Goal: Check status: Check status

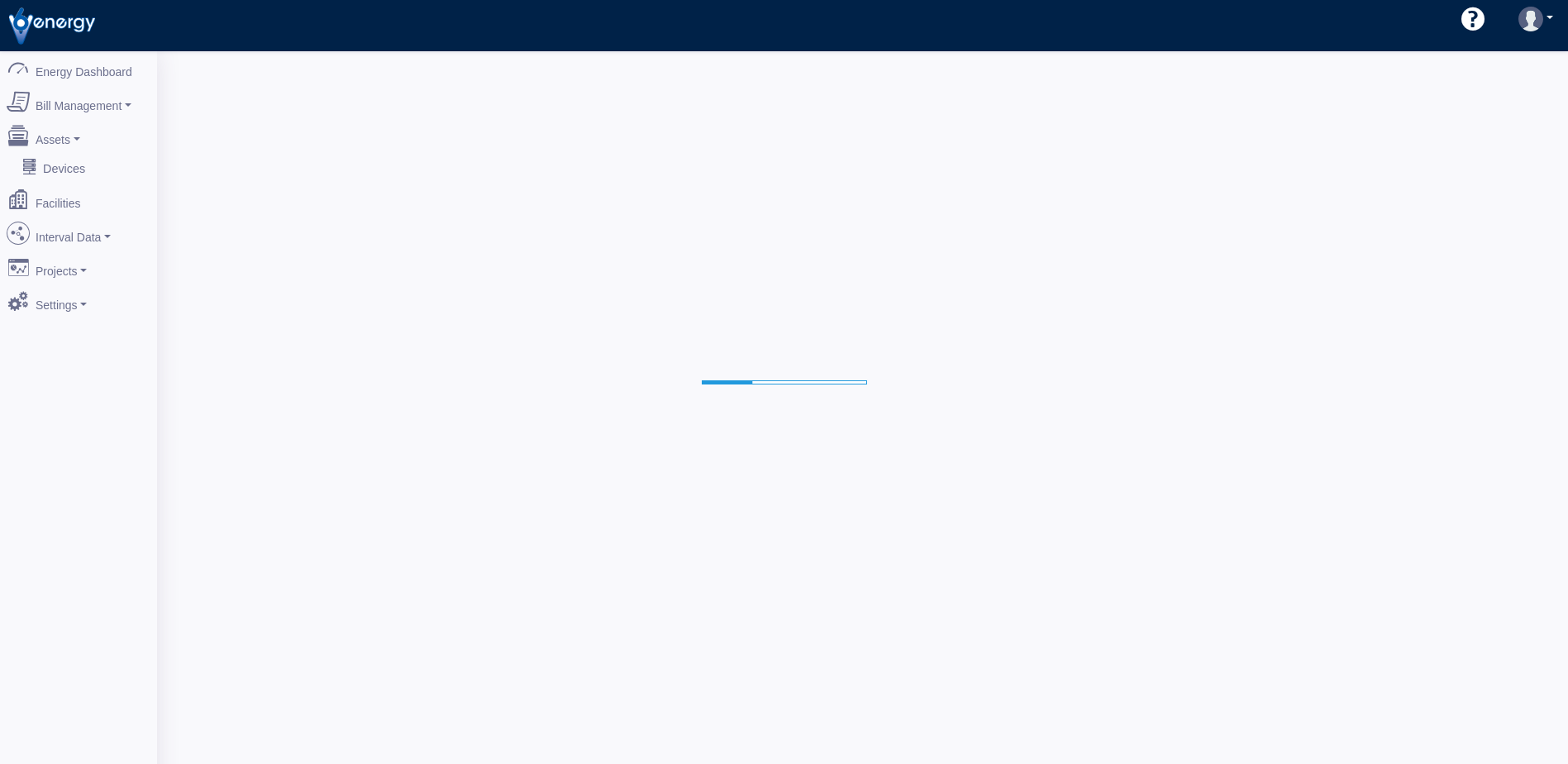
select select "25"
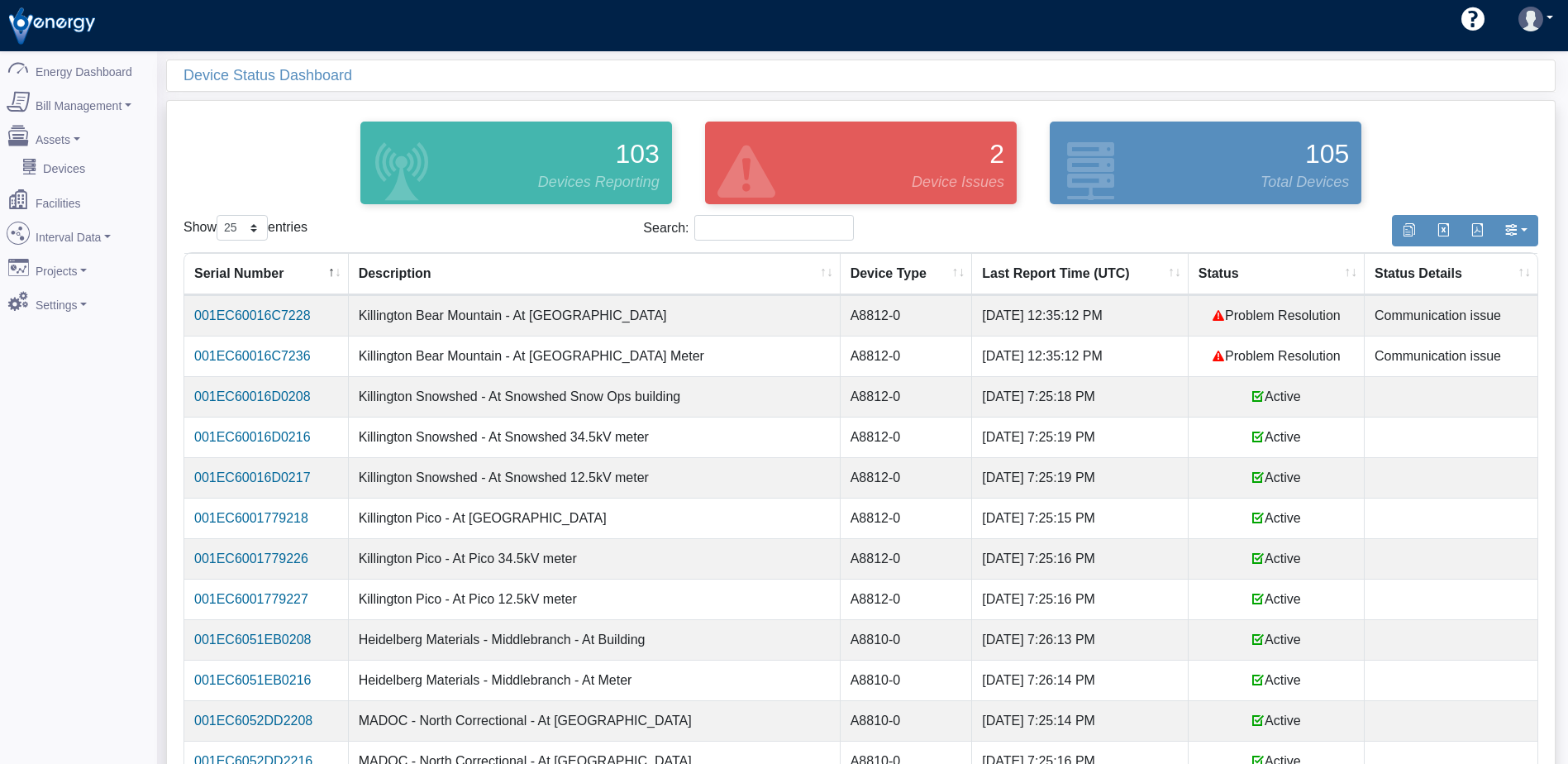
click at [1221, 270] on th "Status" at bounding box center [1277, 274] width 176 height 42
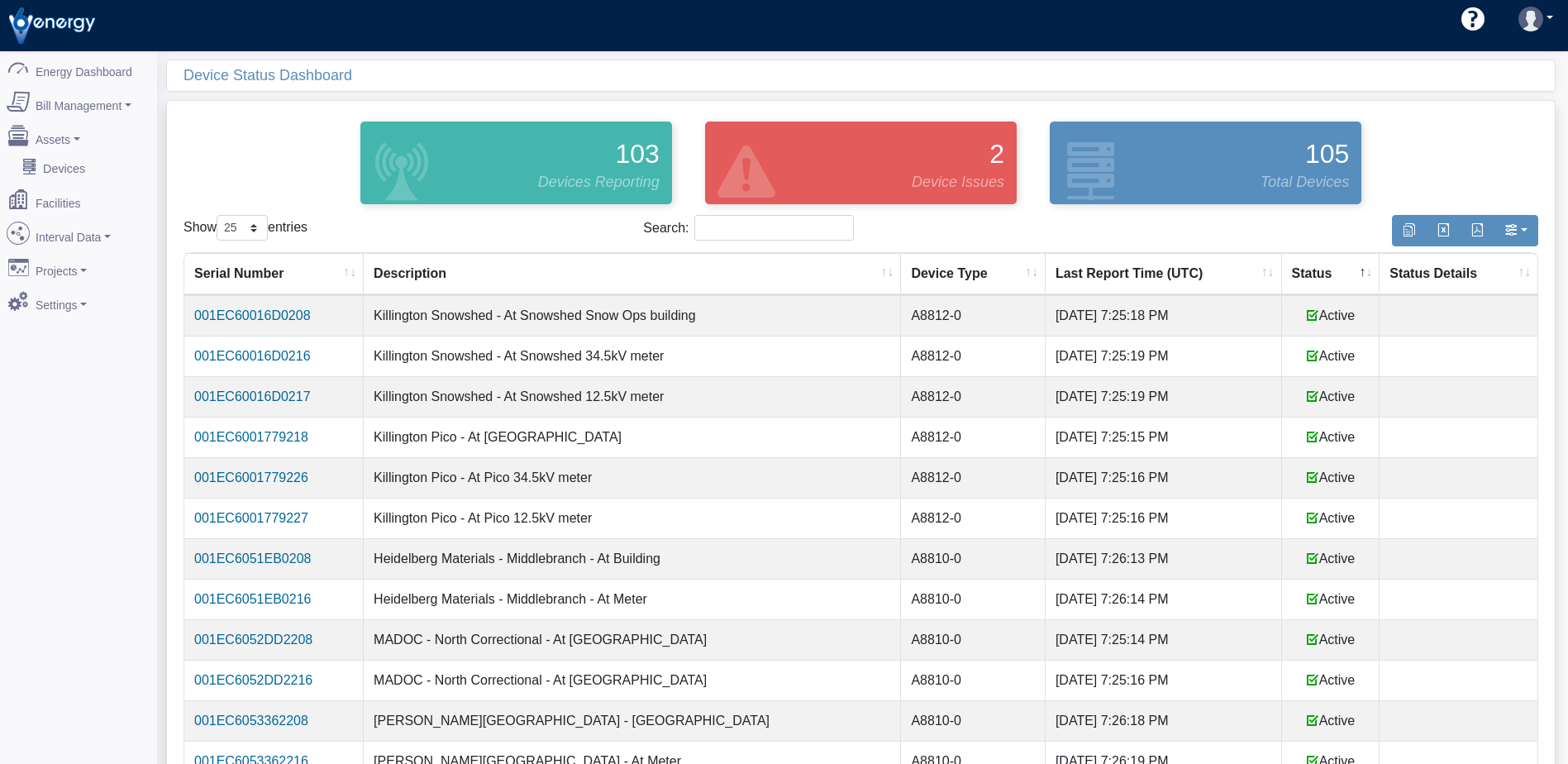
click at [1303, 274] on th "Status" at bounding box center [1331, 274] width 99 height 42
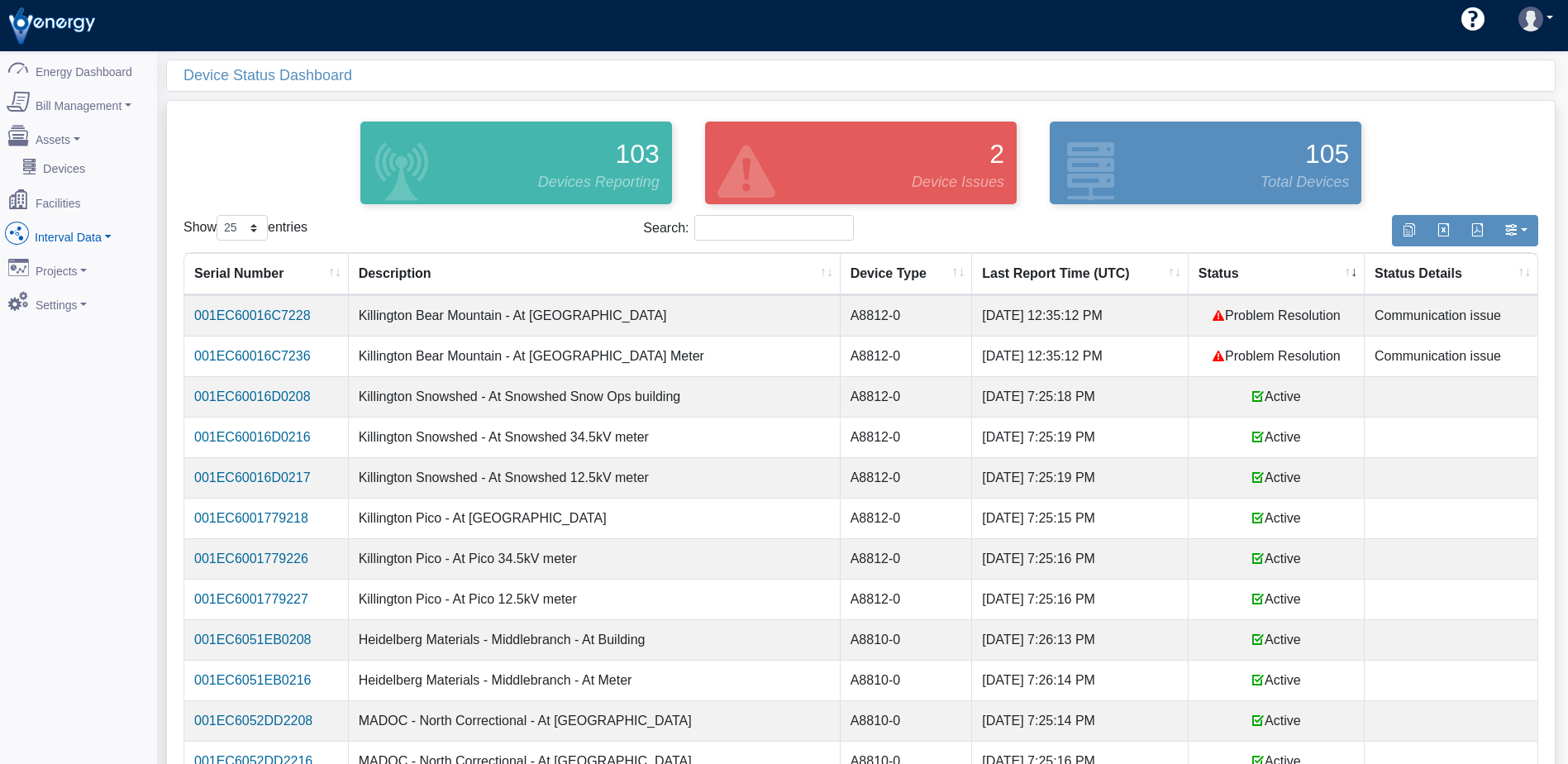
click at [61, 226] on link "Interval Data" at bounding box center [78, 233] width 160 height 35
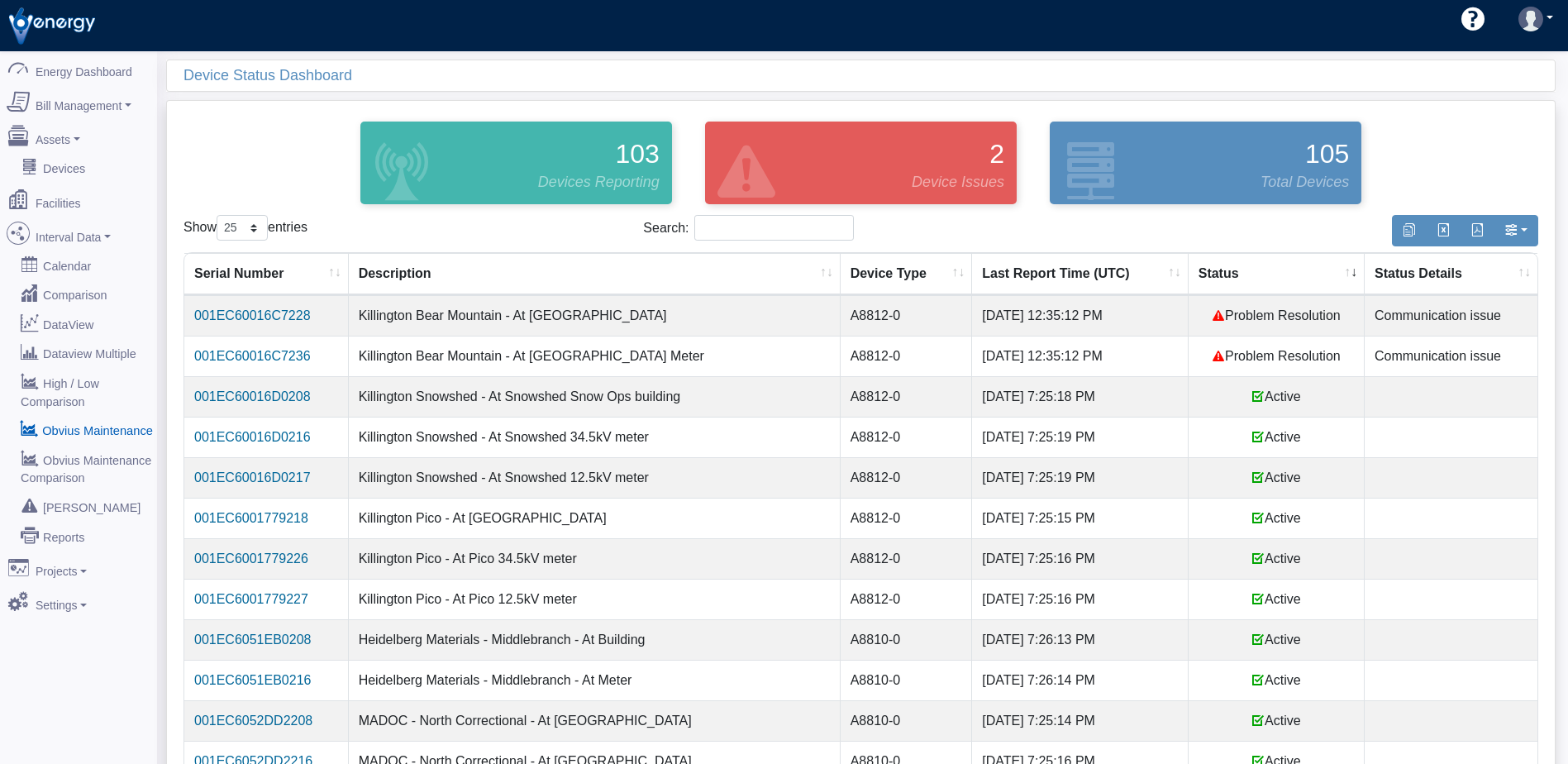
click at [108, 415] on link "Obvius Maintenance" at bounding box center [78, 430] width 160 height 30
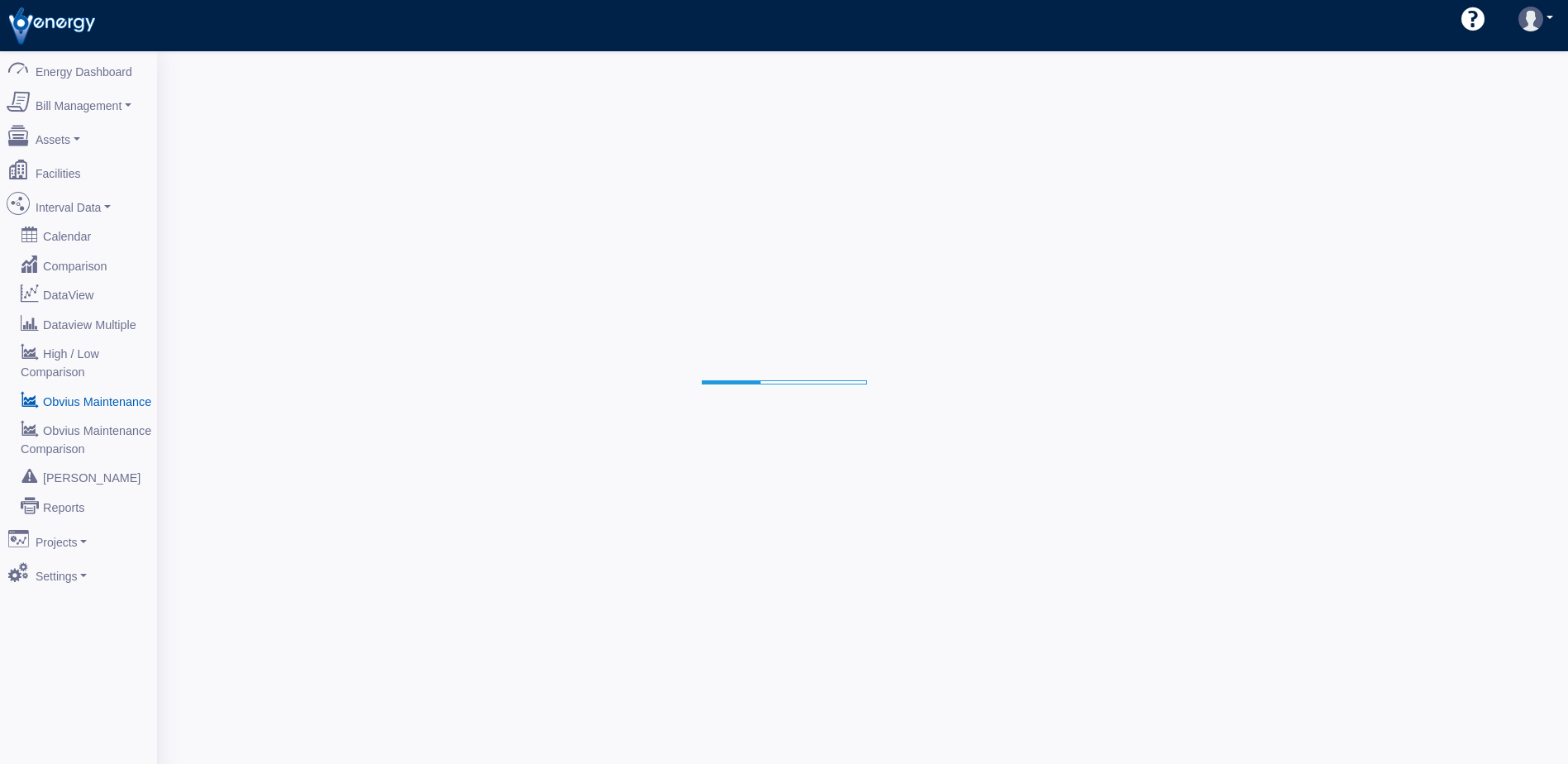
select select "25"
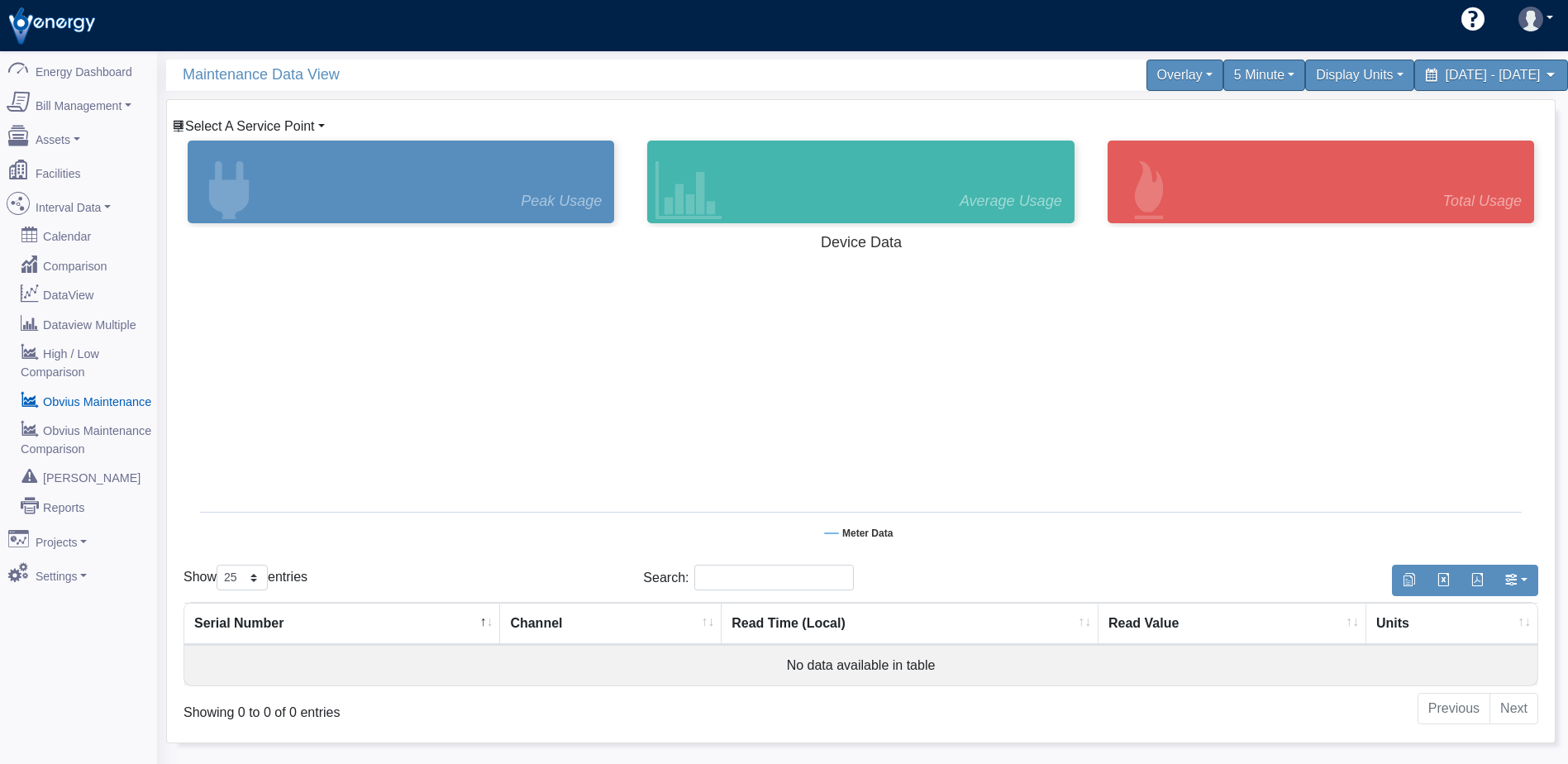
click at [275, 129] on span "Select A Service Point" at bounding box center [250, 125] width 129 height 14
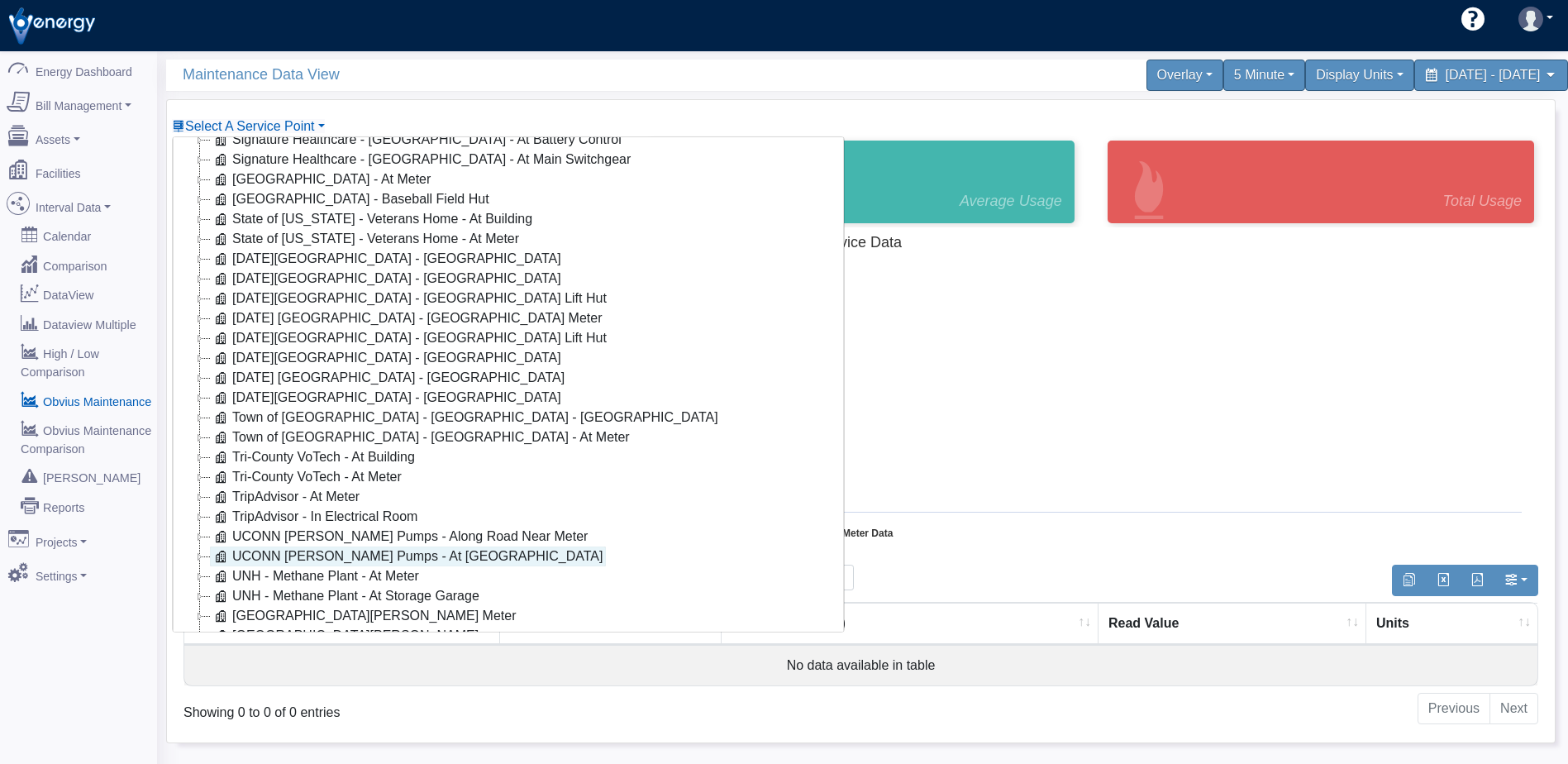
scroll to position [1548, 0]
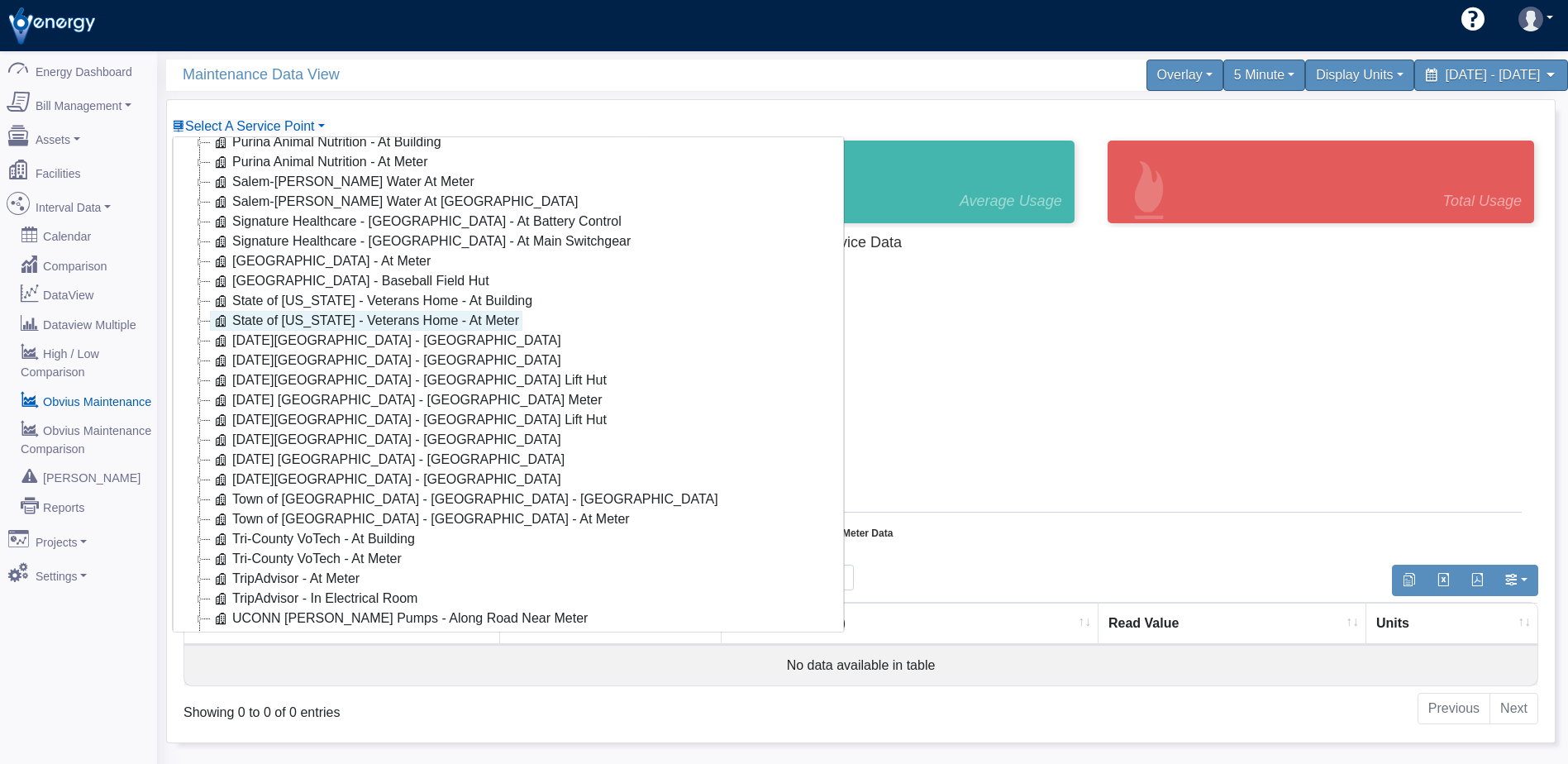
click at [442, 314] on link "State of [US_STATE] - Veterans Home - At Meter" at bounding box center [366, 321] width 313 height 20
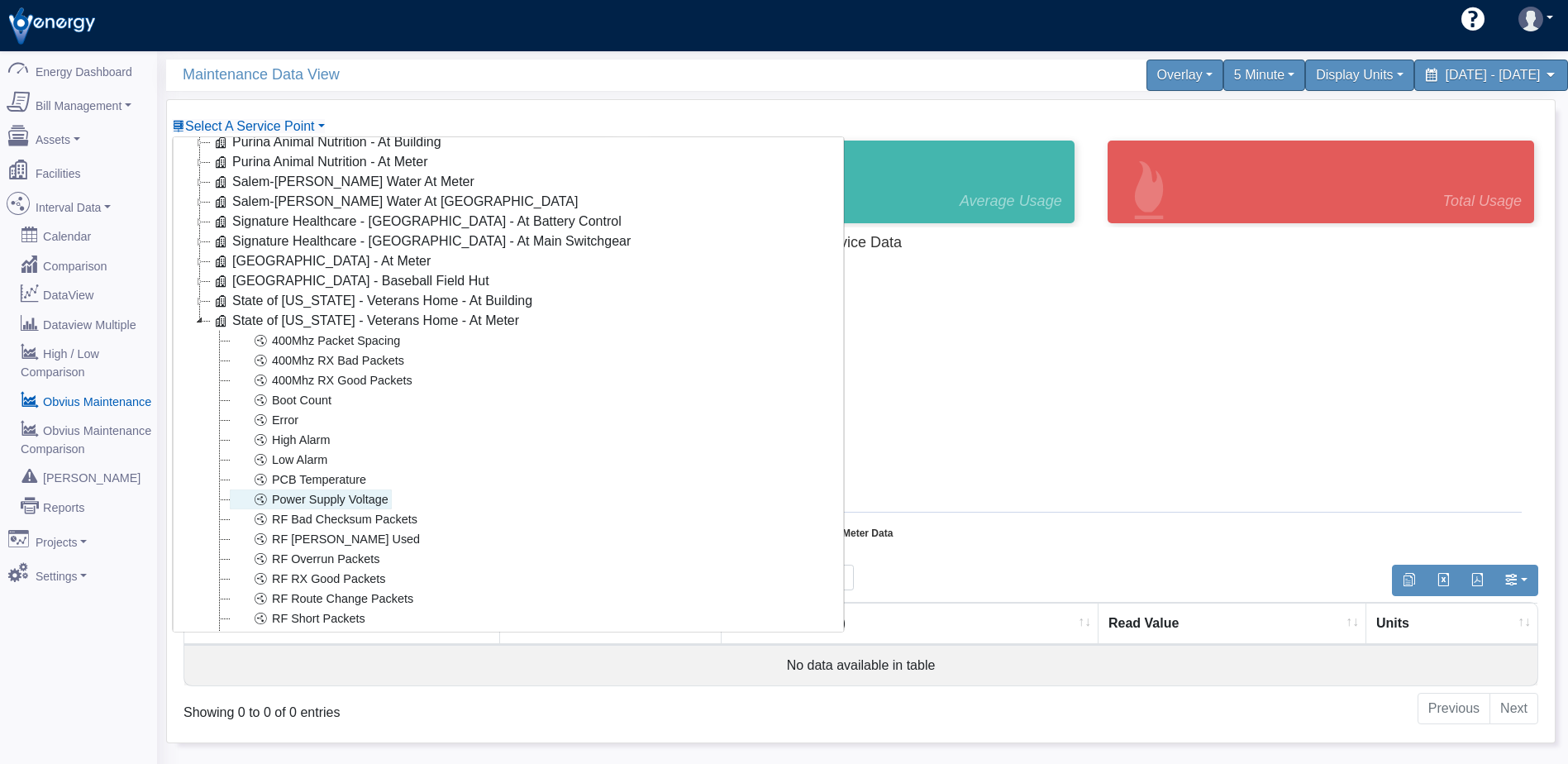
click at [324, 499] on link "Power Supply Voltage" at bounding box center [310, 499] width 162 height 20
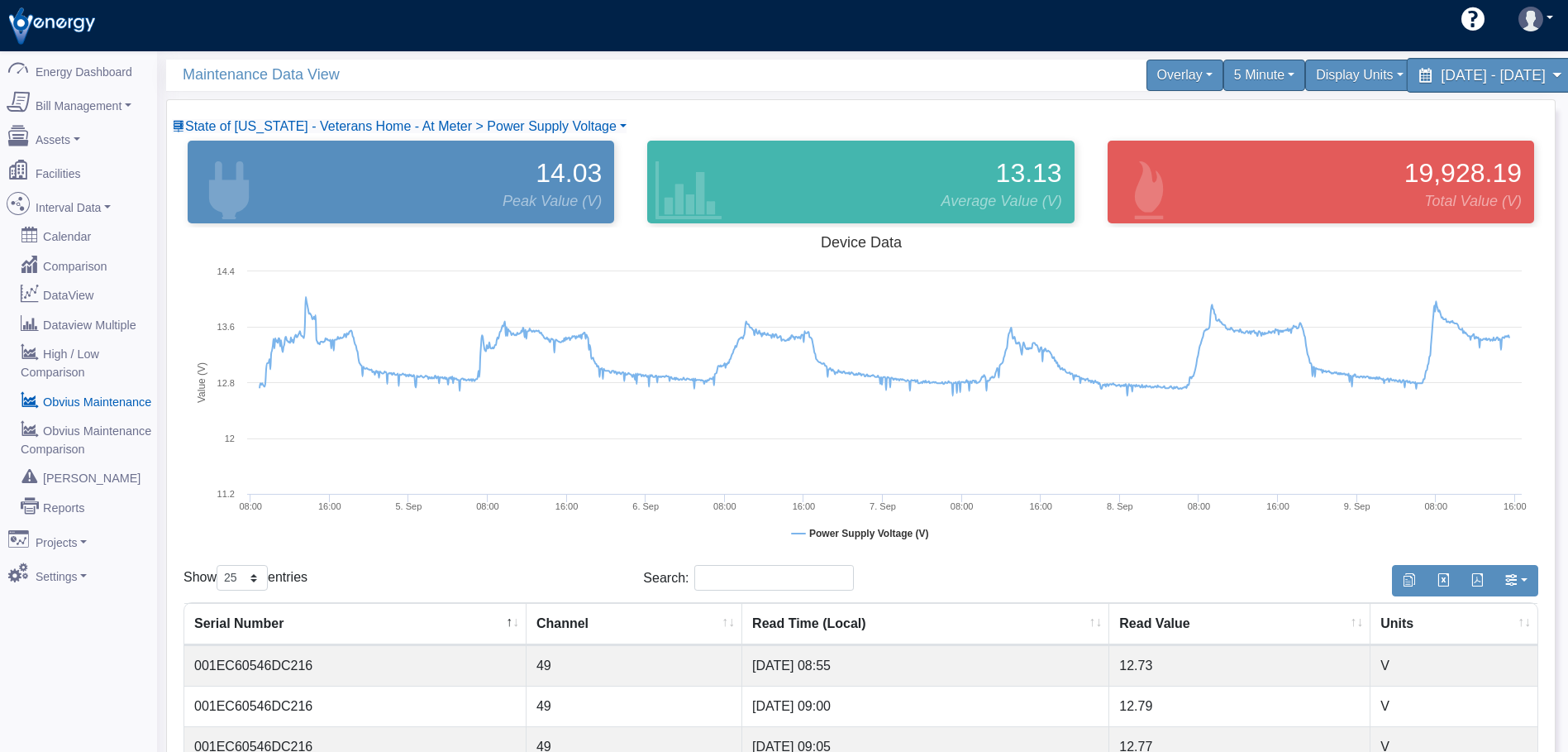
click at [1441, 76] on span "September 2, 2025 - September 9, 2025" at bounding box center [1493, 75] width 105 height 16
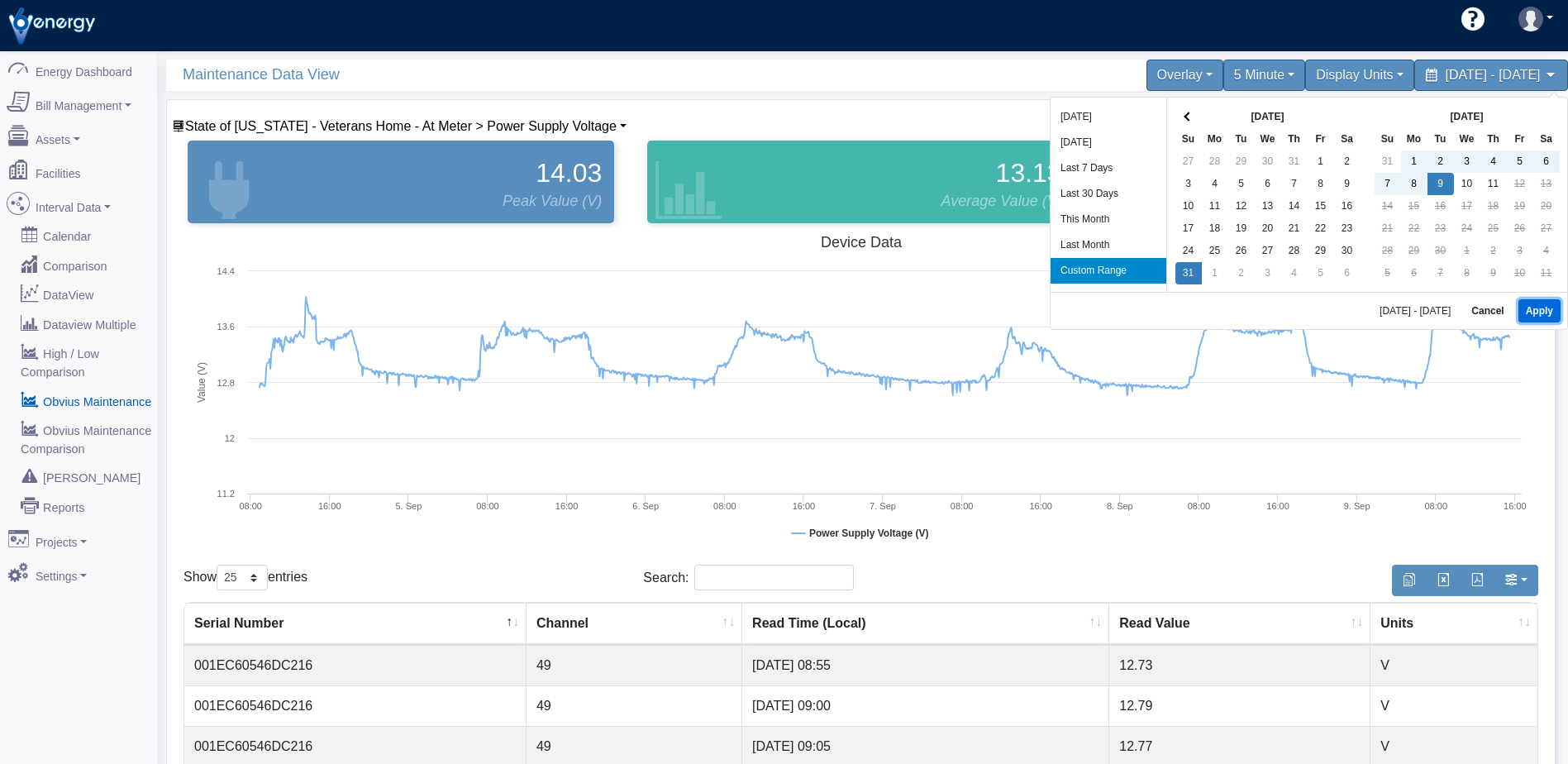
click at [1534, 305] on button "Apply" at bounding box center [1539, 311] width 42 height 23
